Goal: Task Accomplishment & Management: Complete application form

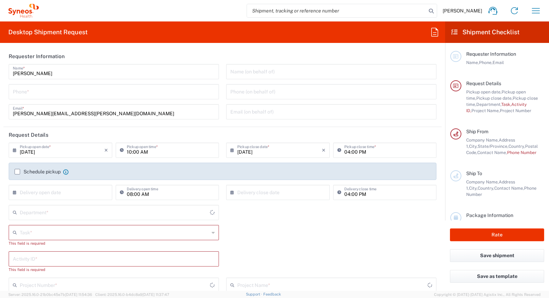
type input "North Carolina"
type input "United States"
type input "4510"
type input "Syneos Health, LLC-Morrisville NC US"
click at [536, 9] on icon "button" at bounding box center [535, 10] width 11 height 11
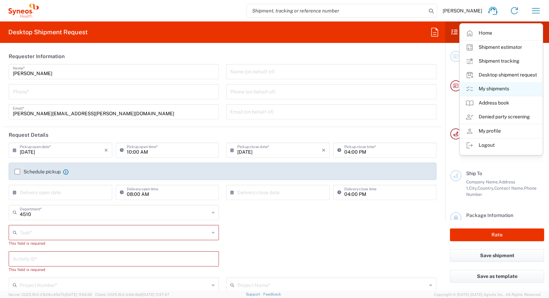
click at [501, 88] on link "My shipments" at bounding box center [501, 89] width 82 height 14
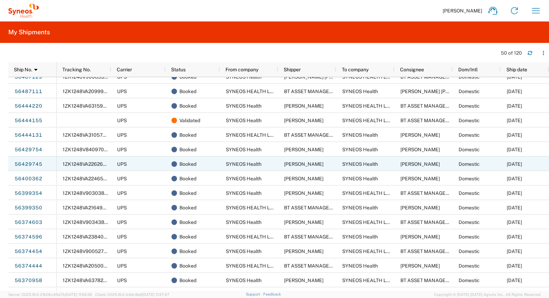
click at [26, 163] on link "56429745" at bounding box center [28, 164] width 28 height 11
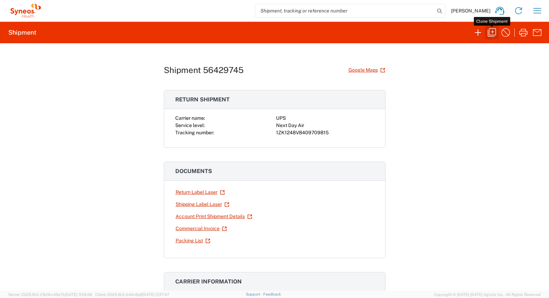
click at [491, 32] on icon "button" at bounding box center [491, 32] width 11 height 11
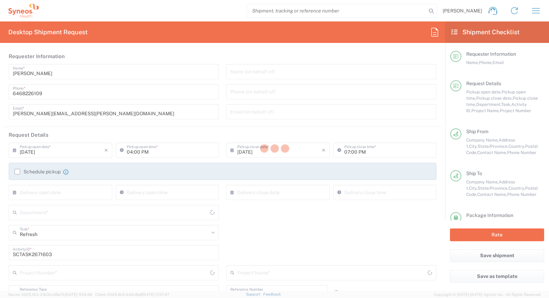
type input "USD"
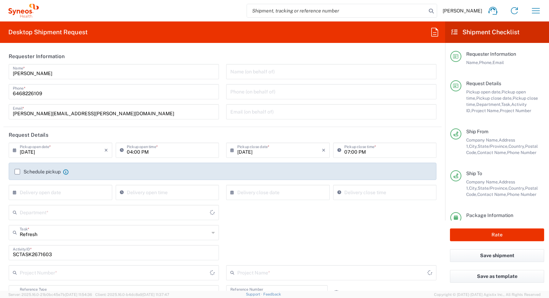
type input "4510 DEPARTMENTAL EXPENSE"
type input "Your Packaging"
type input "New York"
type input "Next Day Air"
type input "4510"
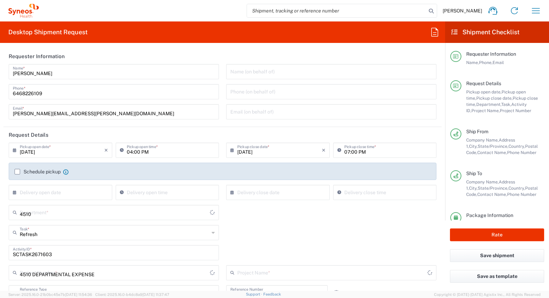
type input "4510 DEPARTMENTAL EXPENSE"
click at [62, 149] on input "08/18/2025" at bounding box center [62, 150] width 84 height 12
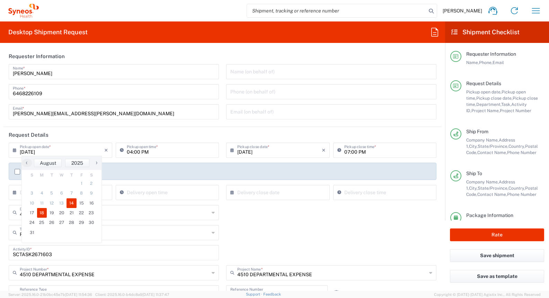
click at [73, 203] on span "14" at bounding box center [71, 203] width 10 height 10
type input "08/14/2025"
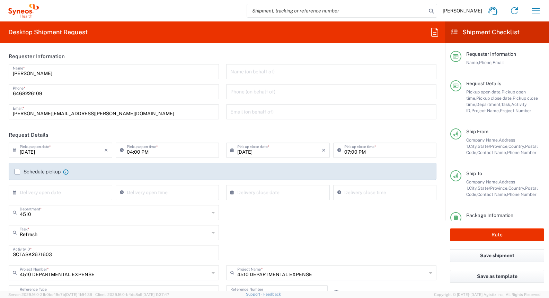
click at [232, 234] on div "Refresh Task * Refresh Break/Fix Inventory Transfer New Hire Other" at bounding box center [222, 235] width 435 height 20
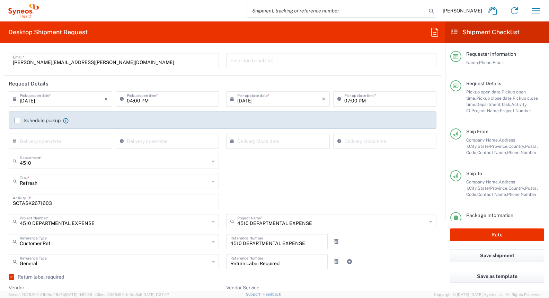
click at [30, 200] on input "SCTASK2671603" at bounding box center [114, 201] width 202 height 12
paste input "86459"
type input "SCTASK2686459"
click at [221, 211] on div "SCTASK2686459 Activity ID *" at bounding box center [113, 204] width 217 height 20
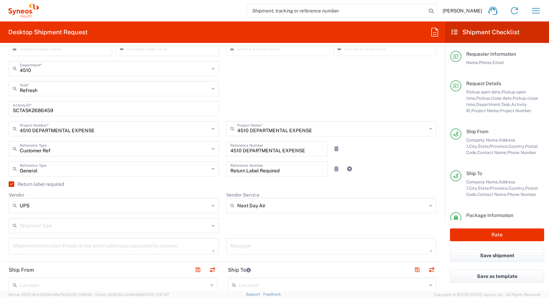
click at [12, 183] on label "Return label required" at bounding box center [36, 184] width 55 height 6
click at [10, 184] on input "Return label required" at bounding box center [10, 184] width 0 height 0
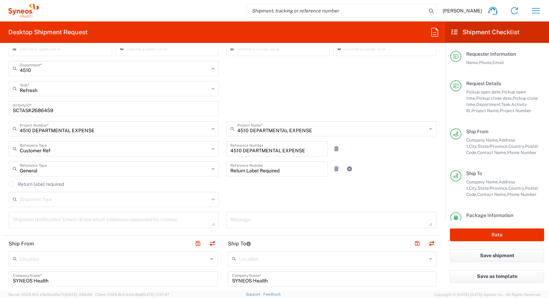
click at [12, 183] on label "Return label required" at bounding box center [36, 184] width 55 height 6
click at [11, 184] on input "Return label required" at bounding box center [11, 184] width 0 height 0
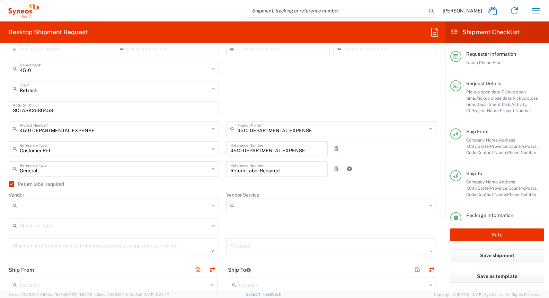
click at [89, 206] on input "Vendor" at bounding box center [114, 205] width 189 height 11
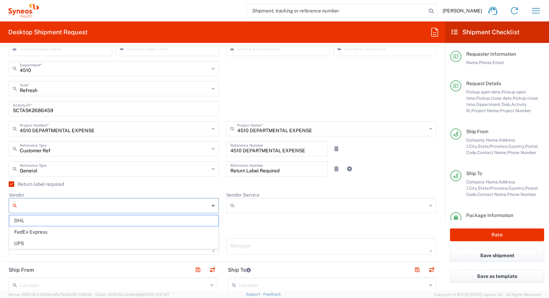
click at [76, 243] on span "UPS" at bounding box center [113, 243] width 209 height 11
type input "UPS"
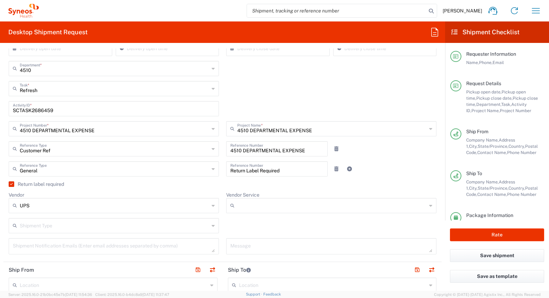
click at [254, 207] on input "Vendor Service" at bounding box center [331, 205] width 189 height 11
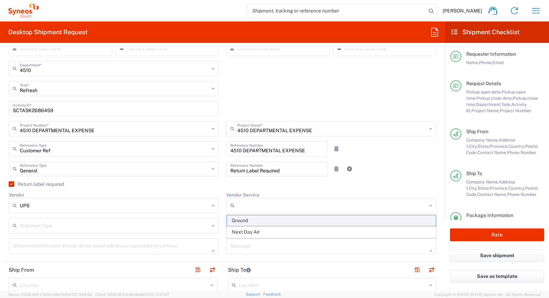
click at [253, 221] on span "Ground" at bounding box center [331, 220] width 209 height 11
type input "Ground"
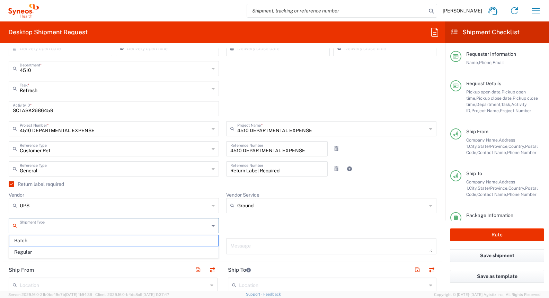
click at [132, 226] on input "text" at bounding box center [114, 225] width 189 height 12
click at [117, 254] on span "Regular" at bounding box center [113, 252] width 209 height 11
type input "Regular"
click at [224, 240] on div "Message" at bounding box center [331, 248] width 217 height 21
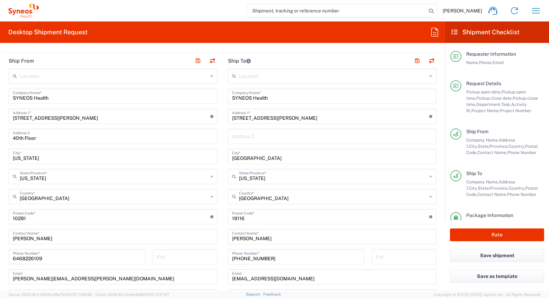
scroll to position [355, 0]
drag, startPoint x: 272, startPoint y: 237, endPoint x: 221, endPoint y: 235, distance: 51.6
click at [221, 235] on div "Ship From Location Addison Whitney LLC-Morrisvile NC US Barcelona-Syneos Health…" at bounding box center [222, 206] width 438 height 309
paste input "Joy Abella"
type input "Joy Abella"
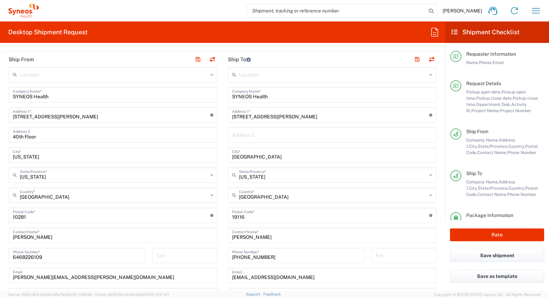
click at [221, 236] on main "Location Addison Whitney LLC-Morrisvile NC US Barcelona-Syneos Health BioSector…" at bounding box center [112, 202] width 219 height 271
drag, startPoint x: 264, startPoint y: 257, endPoint x: 222, endPoint y: 258, distance: 42.2
click at [223, 258] on agx-form-section "Ship To Location Addison Whitney LLC-Morrisvile NC US Barcelona-Syneos Health B…" at bounding box center [332, 206] width 219 height 309
paste input "917-842-8783"
click at [243, 257] on input "917-842-8783" at bounding box center [296, 255] width 128 height 12
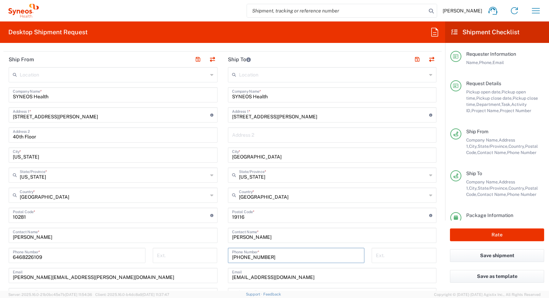
click at [251, 256] on input "917 842-8783" at bounding box center [296, 255] width 128 height 12
type input "917 842 8783"
click at [241, 218] on input "undefined" at bounding box center [330, 215] width 197 height 12
click at [240, 218] on input "undefined" at bounding box center [330, 215] width 197 height 12
paste input "10025"
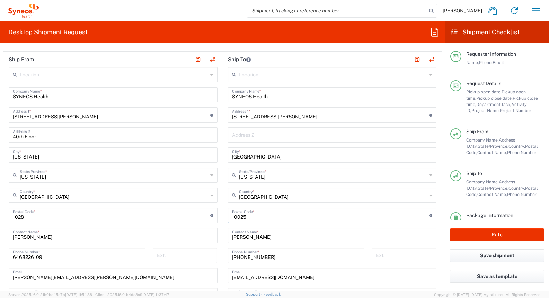
type input "10025"
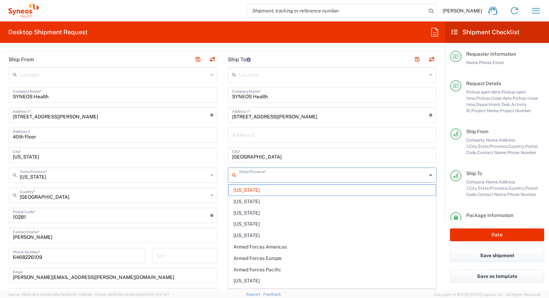
click at [284, 179] on input "text" at bounding box center [333, 175] width 188 height 12
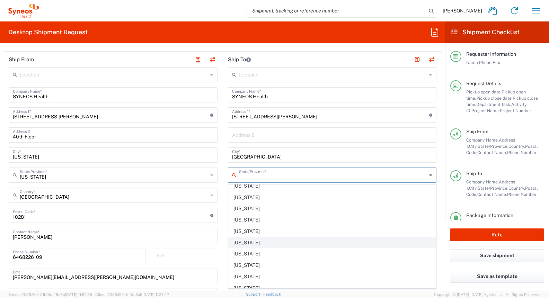
click at [271, 244] on span "New York" at bounding box center [332, 243] width 207 height 11
type input "New York"
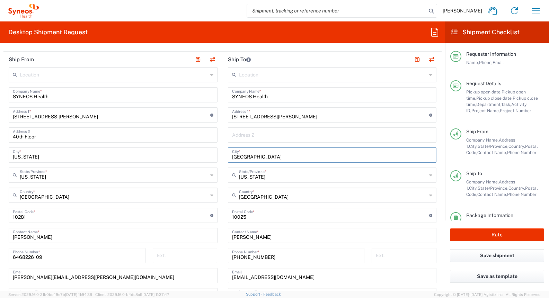
drag, startPoint x: 261, startPoint y: 157, endPoint x: 229, endPoint y: 155, distance: 32.2
click at [229, 155] on div "Philadelphia City *" at bounding box center [332, 155] width 209 height 15
type input "New York"
drag, startPoint x: 259, startPoint y: 117, endPoint x: 226, endPoint y: 116, distance: 32.9
click at [226, 116] on main "Location Addison Whitney LLC-Morrisvile NC US Barcelona-Syneos Health BioSector…" at bounding box center [332, 212] width 219 height 291
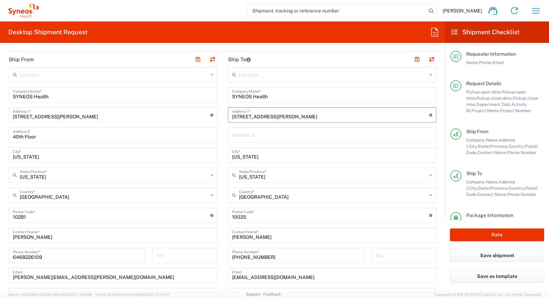
paste input "666 West End Avenue, #6z"
type input "666 West End Avenue, #6z"
click at [254, 134] on input "text" at bounding box center [332, 134] width 200 height 12
paste input "666 West End Avenue, #6z"
click at [284, 136] on input "666 West End Avenue, #6z" at bounding box center [332, 134] width 200 height 12
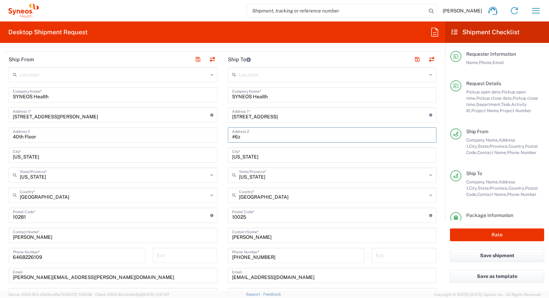
type input "#6z"
click at [300, 116] on input "666 West End Avenue, #6z" at bounding box center [330, 114] width 197 height 12
type input "666 West End Avenue"
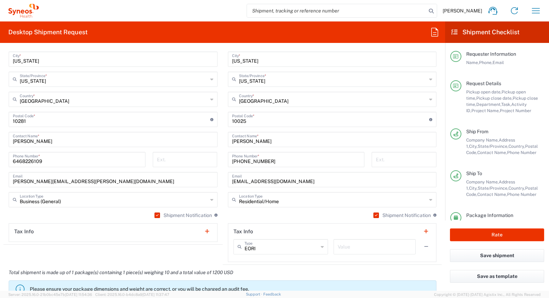
scroll to position [452, 0]
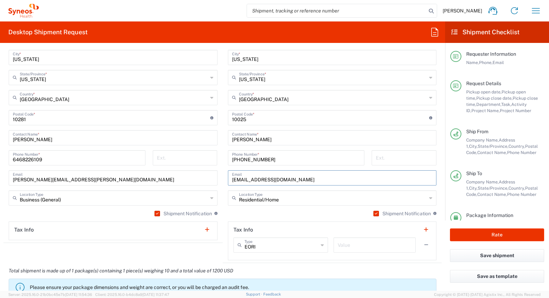
drag, startPoint x: 313, startPoint y: 180, endPoint x: 222, endPoint y: 179, distance: 91.1
click at [223, 179] on main "Location Addison Whitney LLC-Morrisvile NC US Barcelona-Syneos Health BioSector…" at bounding box center [332, 115] width 219 height 291
paste input "joy.abella@synteract"
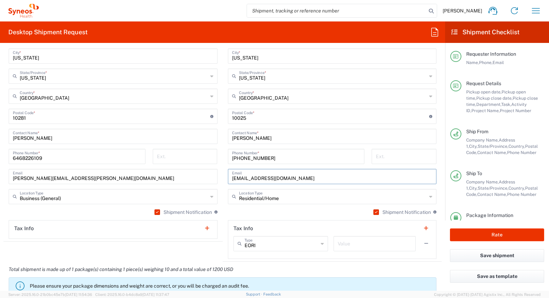
type input "joy.abella@synteract.com"
click at [222, 199] on main "Location Addison Whitney LLC-Morrisvile NC US Barcelona-Syneos Health BioSector…" at bounding box center [112, 103] width 219 height 271
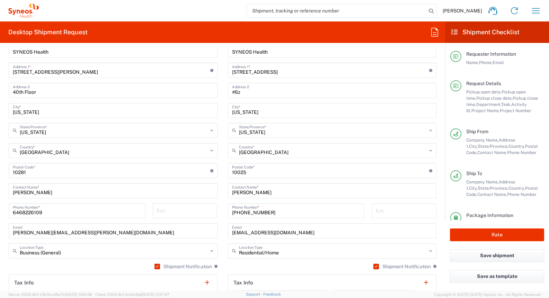
scroll to position [401, 0]
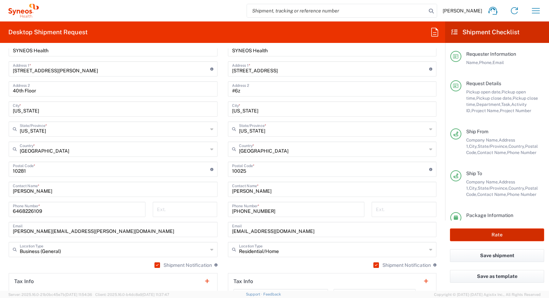
click at [496, 235] on button "Rate" at bounding box center [497, 235] width 94 height 13
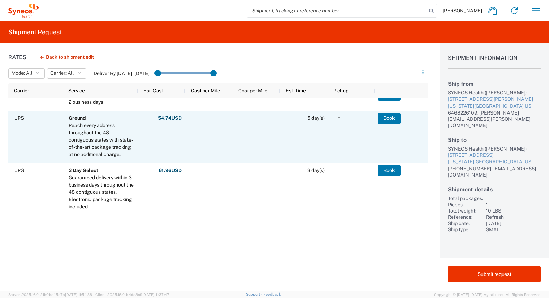
scroll to position [203, 0]
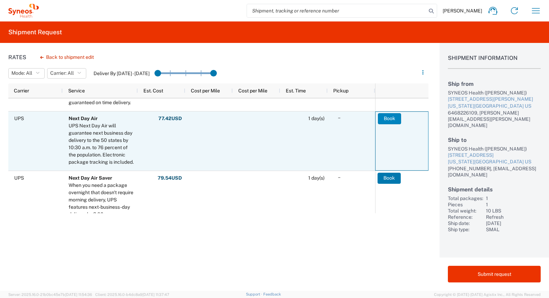
click at [387, 118] on button "Book" at bounding box center [389, 118] width 23 height 11
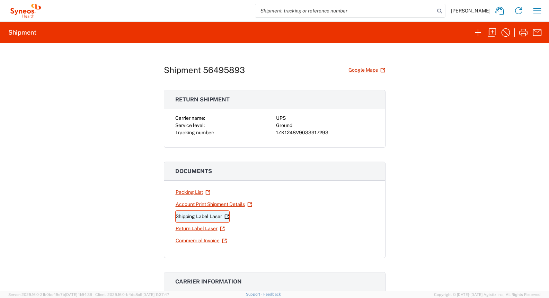
click at [191, 216] on link "Shipping Label Laser" at bounding box center [202, 217] width 54 height 12
click at [192, 229] on link "Return Label Laser" at bounding box center [200, 229] width 50 height 12
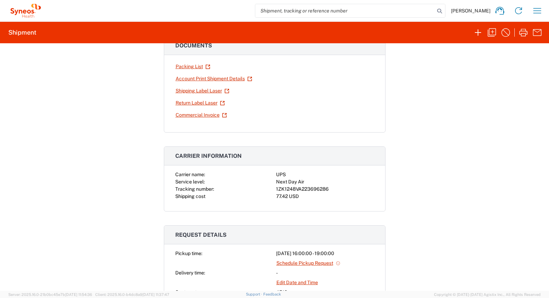
scroll to position [129, 0]
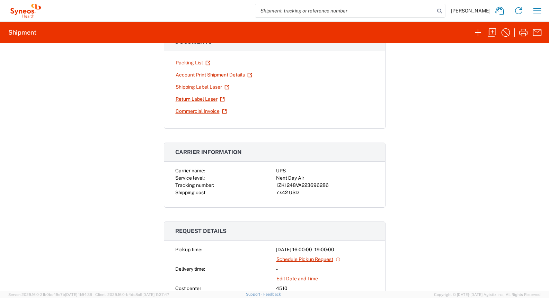
click at [311, 185] on div "1ZK1248VA223696286" at bounding box center [325, 185] width 98 height 7
copy div "1ZK1248VA223696286"
